Goal: Task Accomplishment & Management: Manage account settings

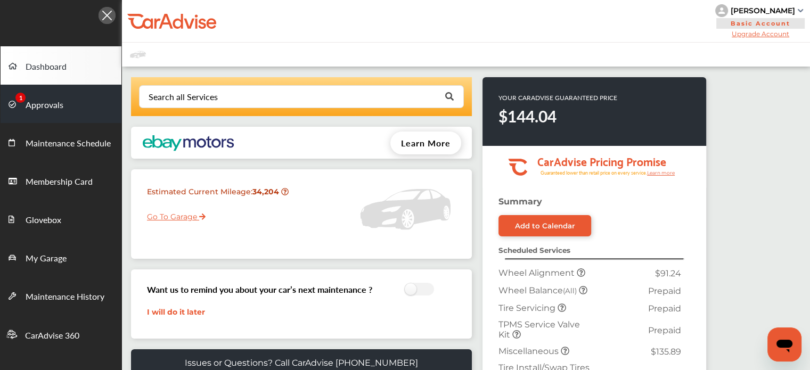
click at [80, 101] on link "Approvals" at bounding box center [61, 104] width 121 height 38
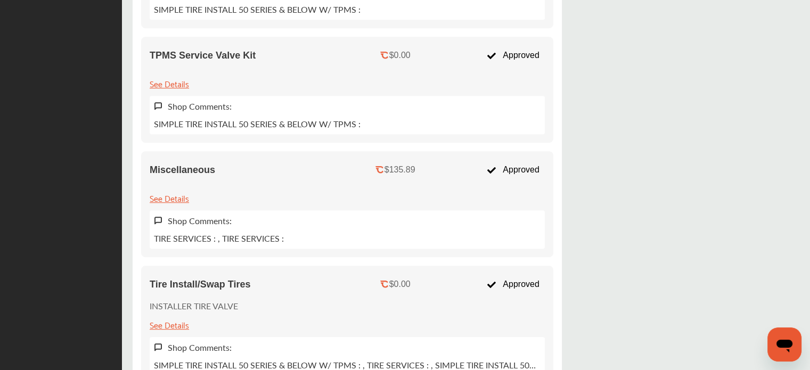
scroll to position [609, 0]
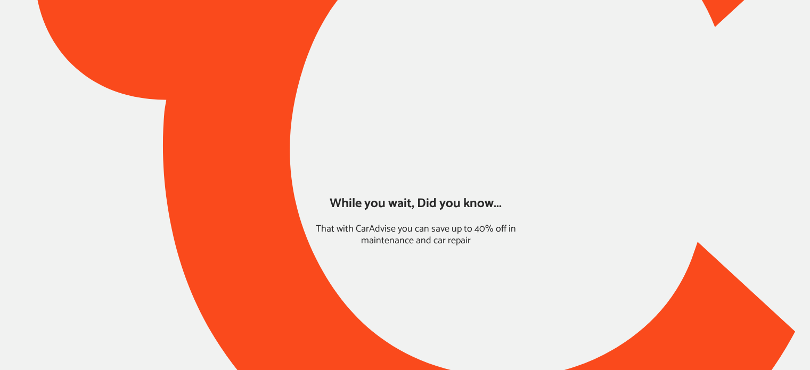
type input "*****"
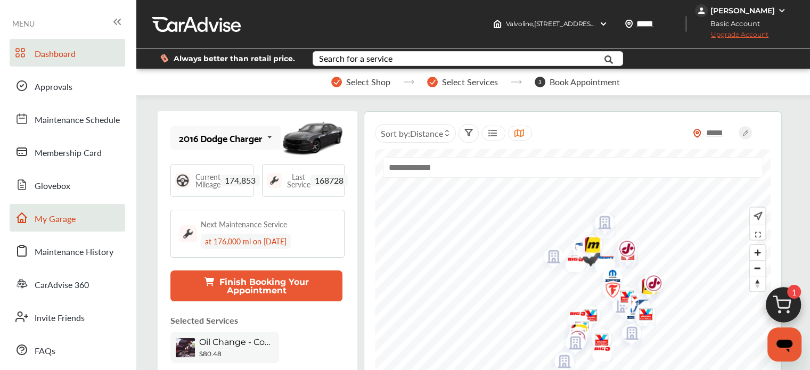
click at [61, 219] on span "My Garage" at bounding box center [55, 219] width 41 height 14
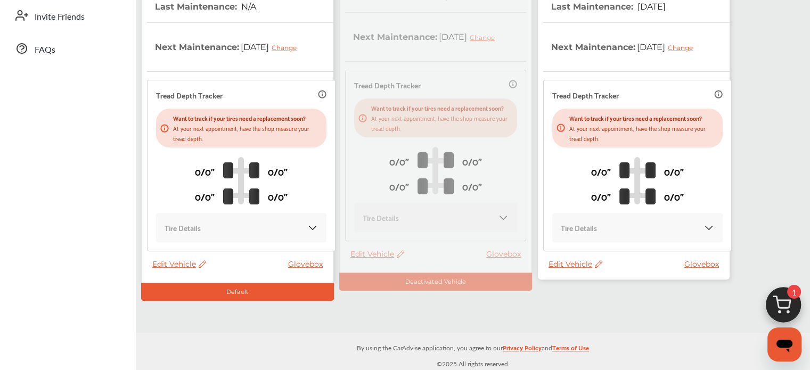
scroll to position [301, 0]
click at [568, 265] on span "Edit Vehicle" at bounding box center [576, 265] width 54 height 10
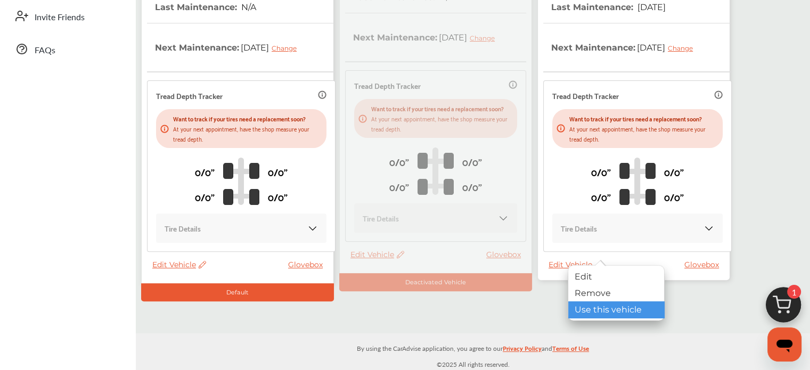
click at [596, 308] on div "Use this vehicle" at bounding box center [616, 309] width 96 height 17
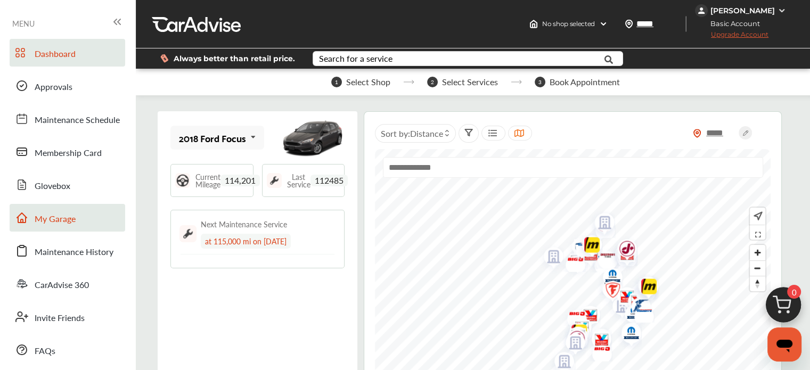
click at [38, 226] on span "My Garage" at bounding box center [55, 219] width 41 height 14
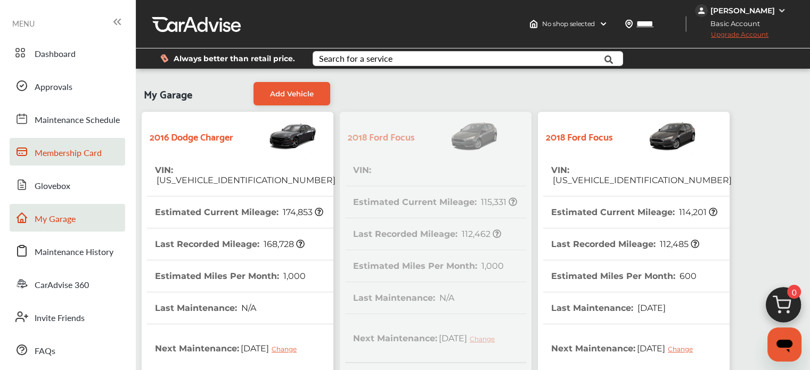
click at [51, 145] on link "Membership Card" at bounding box center [68, 152] width 116 height 28
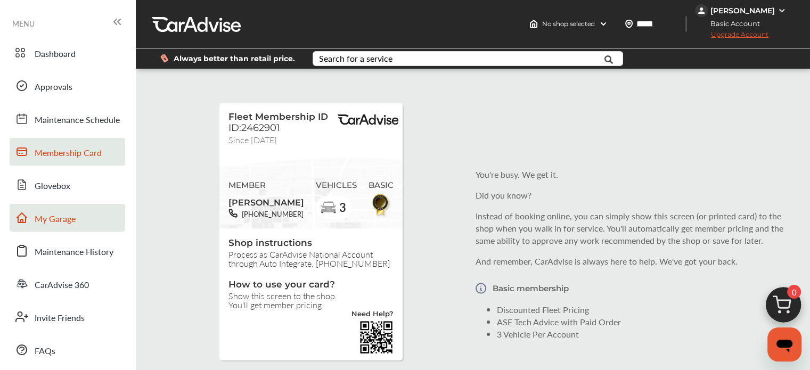
click at [53, 221] on span "My Garage" at bounding box center [55, 219] width 41 height 14
